Goal: Download file/media

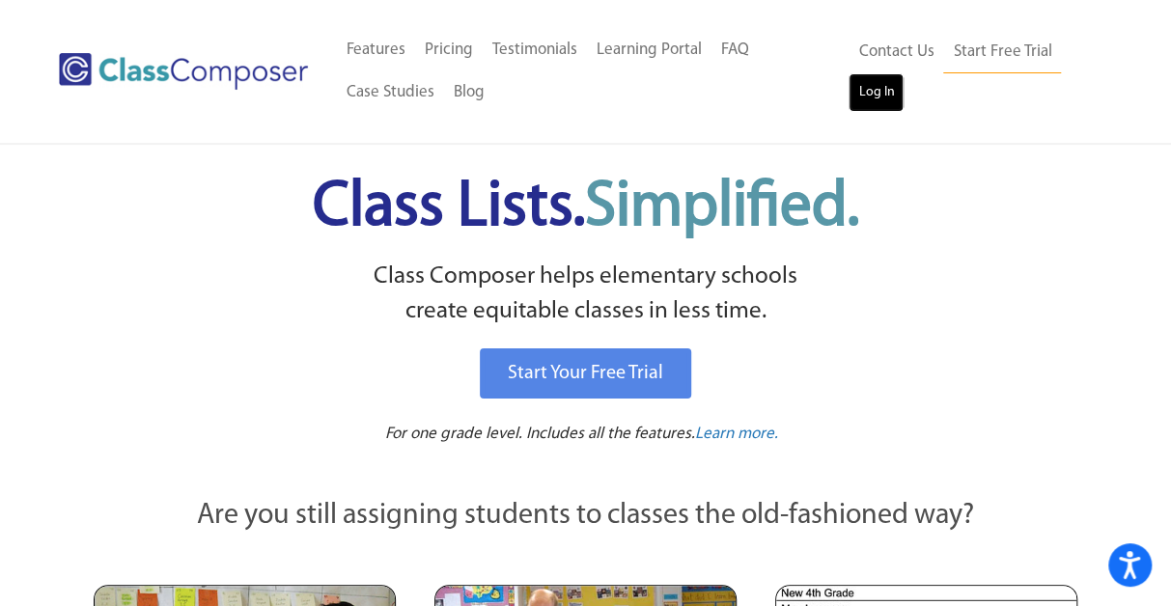
click at [886, 94] on link "Log In" at bounding box center [876, 92] width 55 height 39
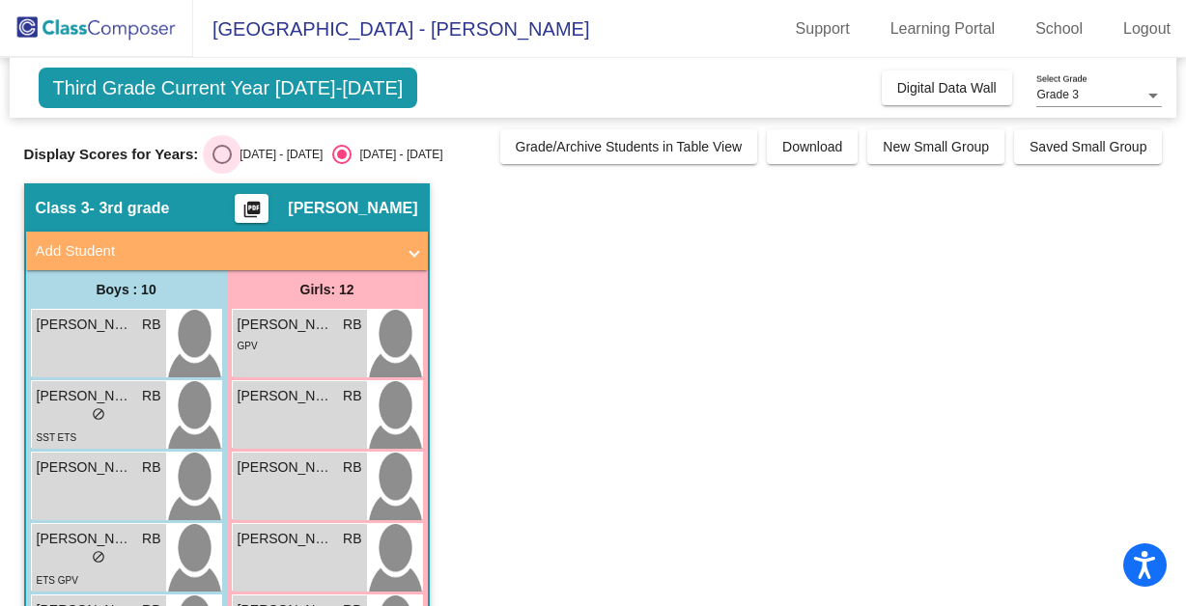
click at [224, 150] on div "Select an option" at bounding box center [221, 154] width 19 height 19
click at [222, 164] on input "[DATE] - [DATE]" at bounding box center [221, 164] width 1 height 1
radio input "true"
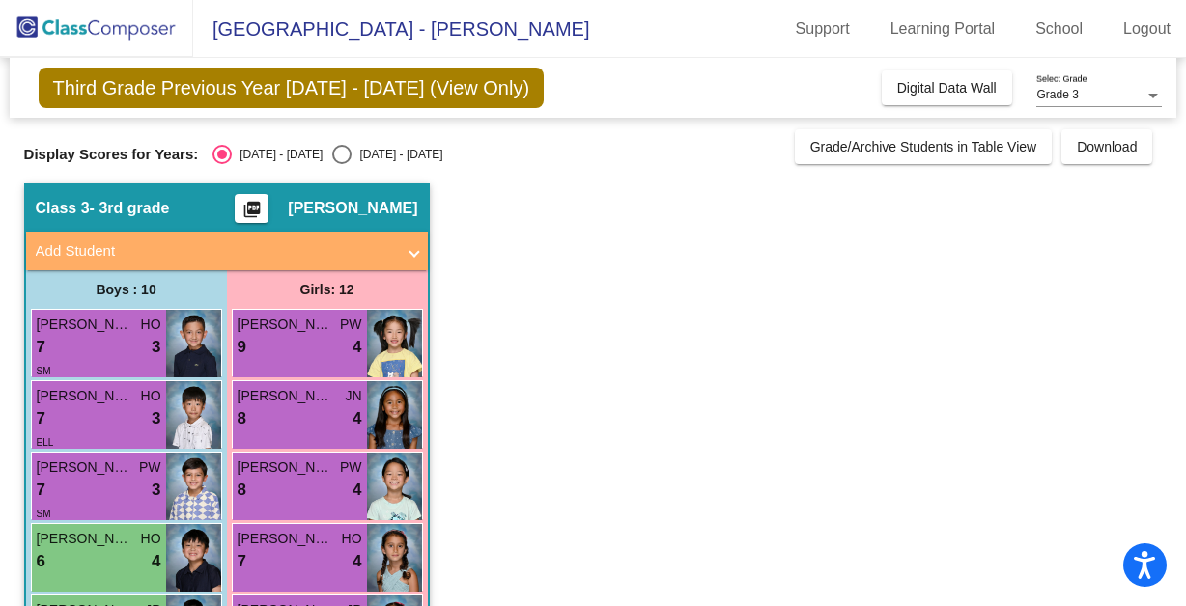
click at [251, 200] on mat-icon "picture_as_pdf" at bounding box center [251, 213] width 23 height 27
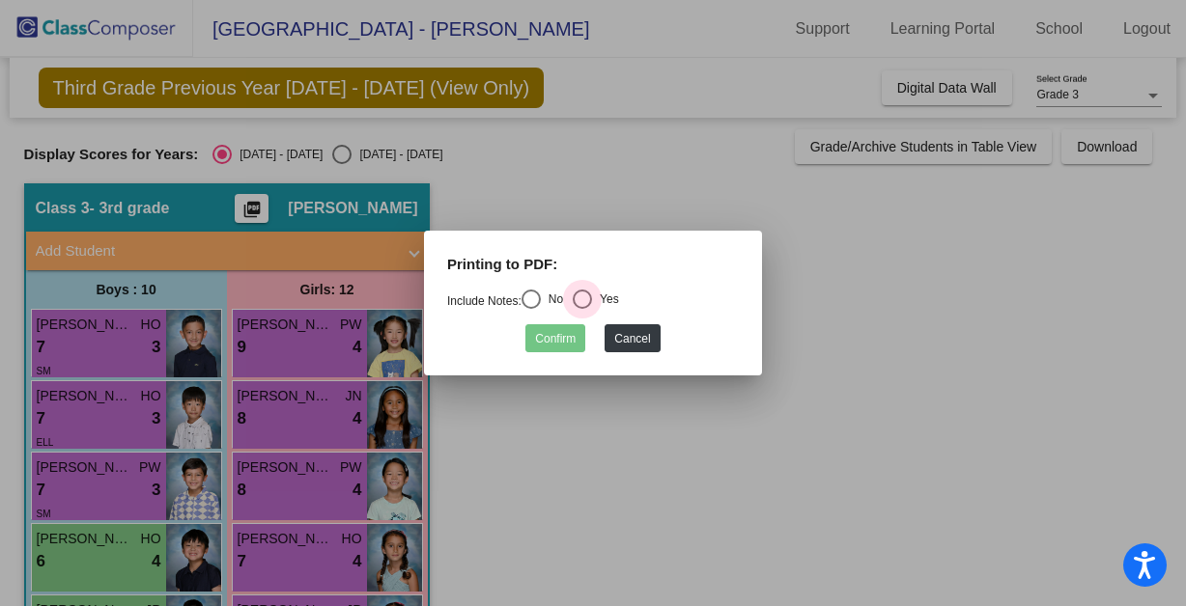
click at [585, 297] on div "Select an option" at bounding box center [582, 299] width 19 height 19
click at [582, 309] on input "Yes" at bounding box center [581, 309] width 1 height 1
radio input "true"
click at [563, 332] on button "Confirm" at bounding box center [555, 338] width 60 height 28
